Goal: Information Seeking & Learning: Check status

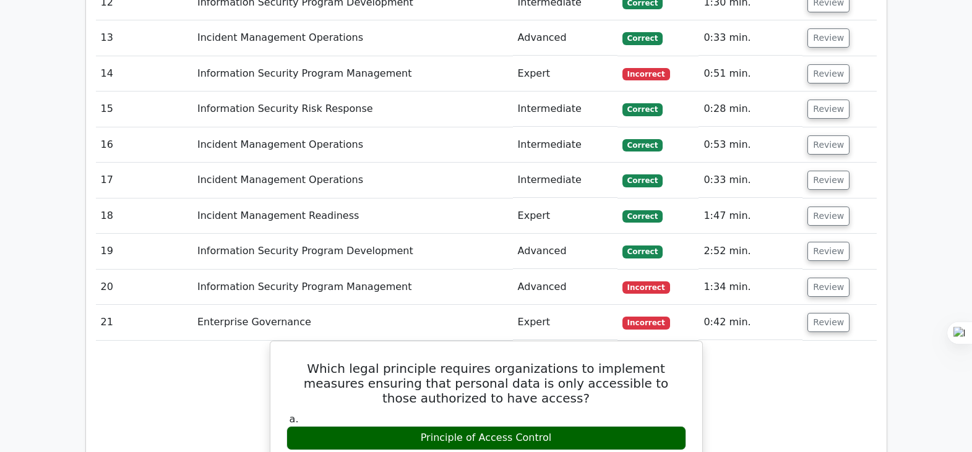
scroll to position [2294, 0]
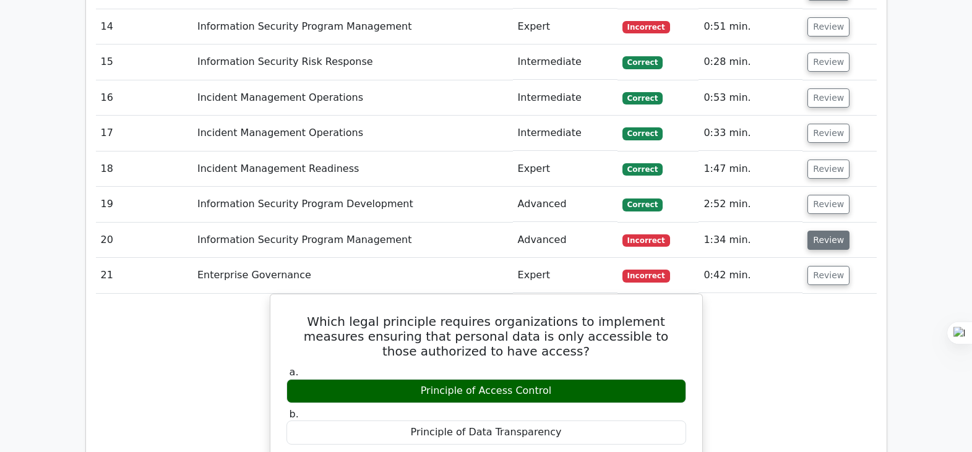
click at [830, 231] on button "Review" at bounding box center [829, 240] width 42 height 19
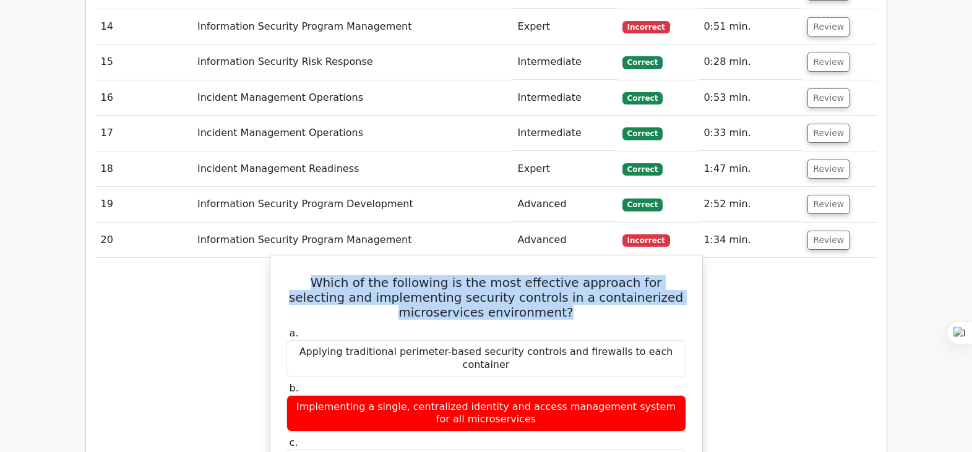
drag, startPoint x: 504, startPoint y: 254, endPoint x: 283, endPoint y: 231, distance: 222.2
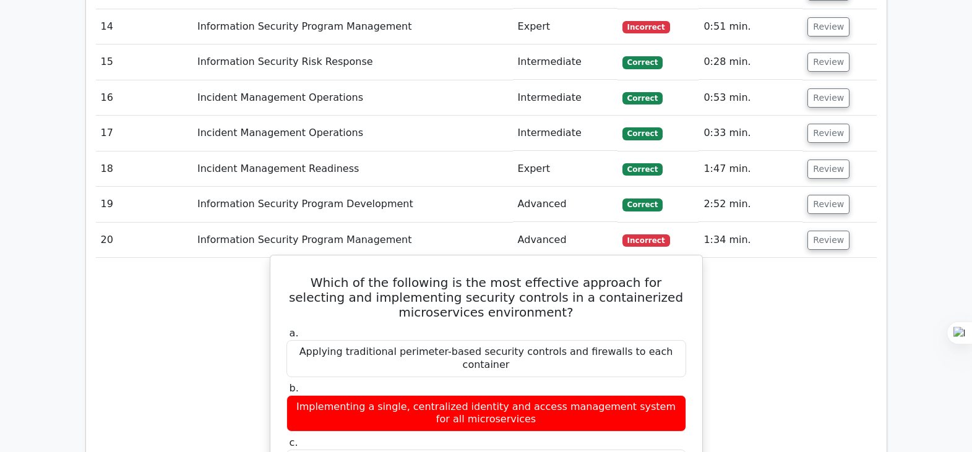
scroll to position [2356, 0]
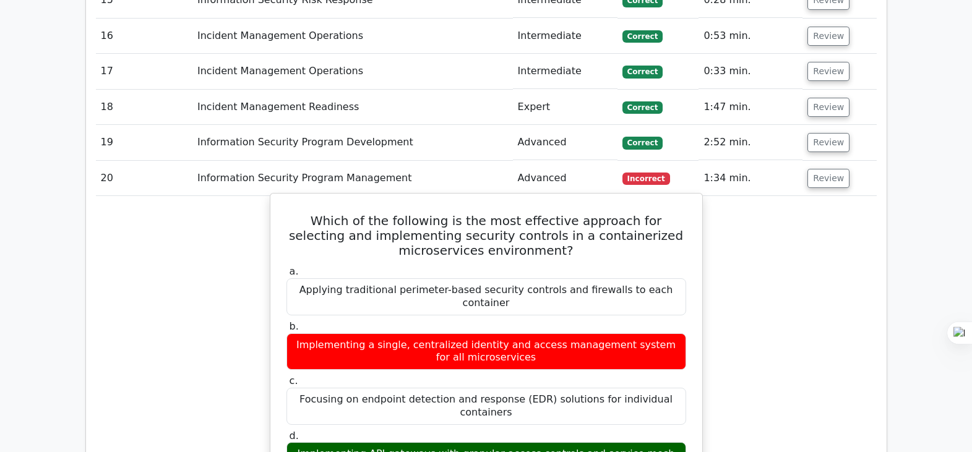
drag, startPoint x: 541, startPoint y: 382, endPoint x: 302, endPoint y: 364, distance: 239.6
click at [302, 442] on div "Implementing API gateways with granular access controls and service mesh for ne…" at bounding box center [487, 460] width 400 height 37
copy div "Implementing API gateways with granular access controls and service mesh for ne…"
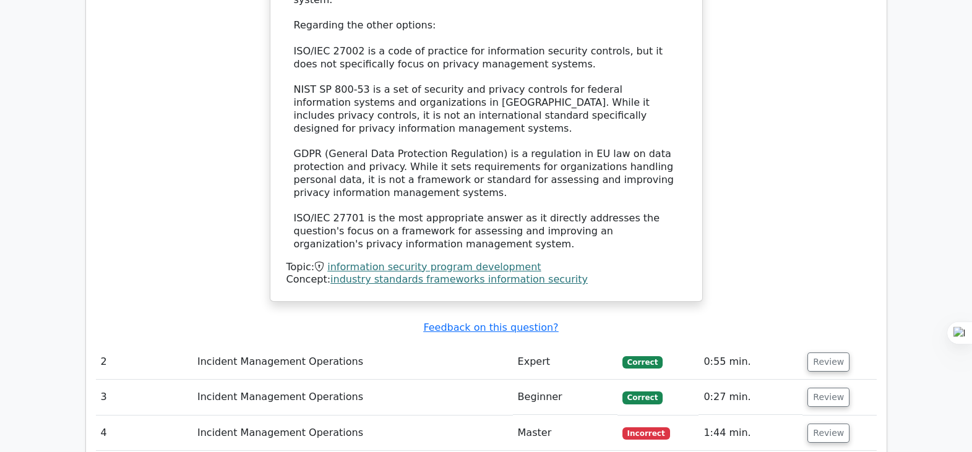
scroll to position [1594, 0]
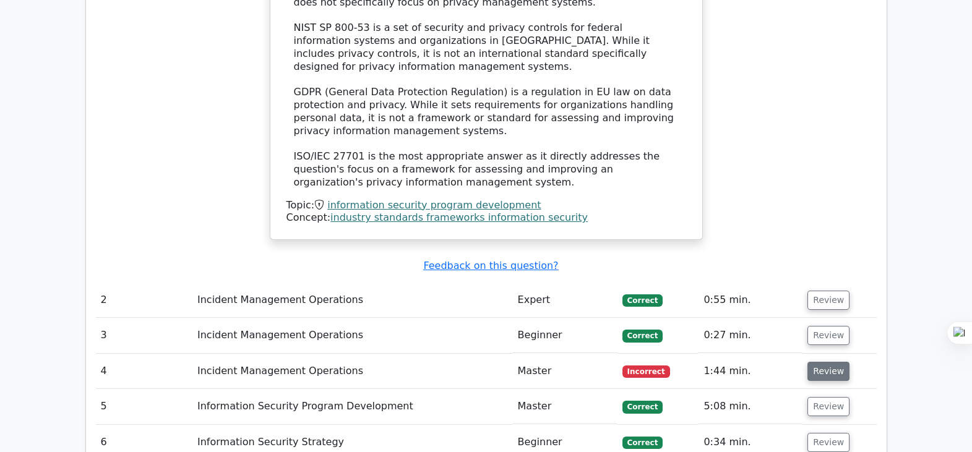
click at [824, 362] on button "Review" at bounding box center [829, 371] width 42 height 19
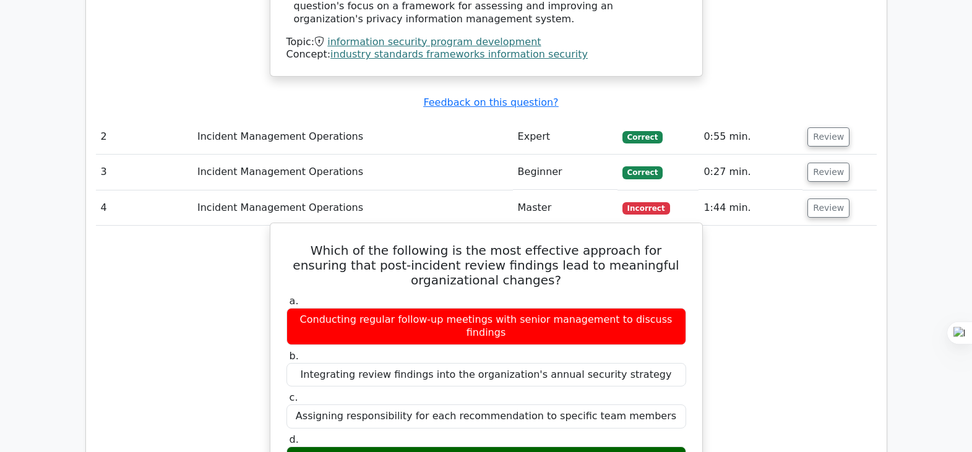
scroll to position [1780, 0]
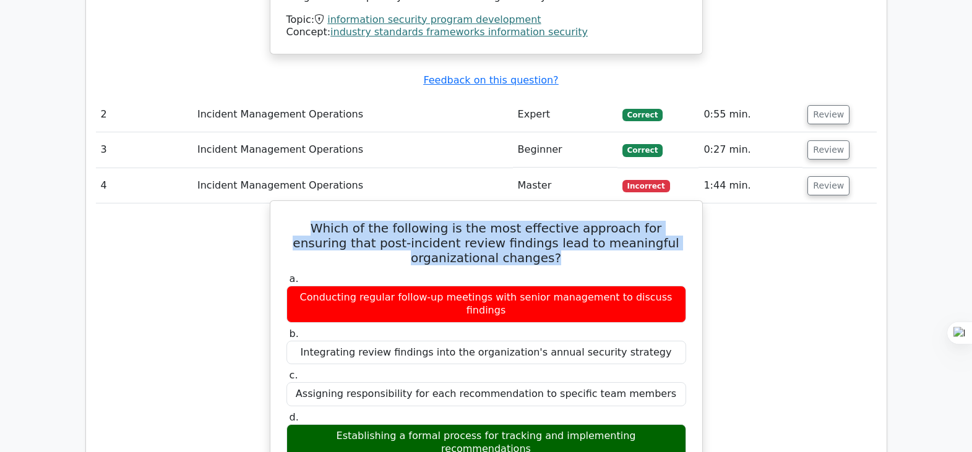
drag, startPoint x: 511, startPoint y: 204, endPoint x: 278, endPoint y: 161, distance: 236.7
copy h5 "Which of the following is the most effective approach for ensuring that post-in…"
